Goal: Go to known website: Access a specific website the user already knows

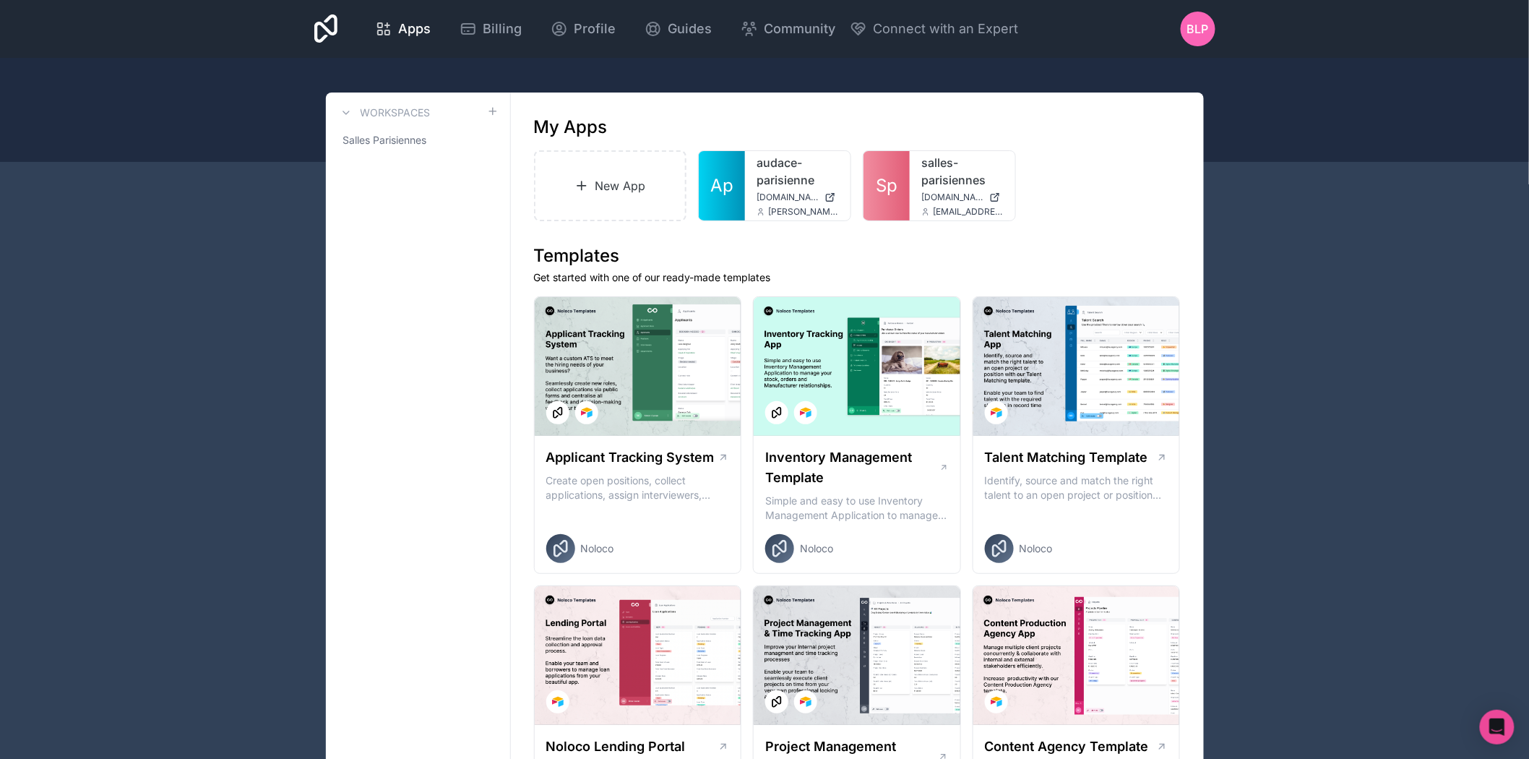
click at [925, 201] on span "[DOMAIN_NAME]" at bounding box center [952, 197] width 62 height 12
click at [944, 183] on link "salles-parisiennes" at bounding box center [962, 171] width 82 height 35
